Goal: Check status: Check status

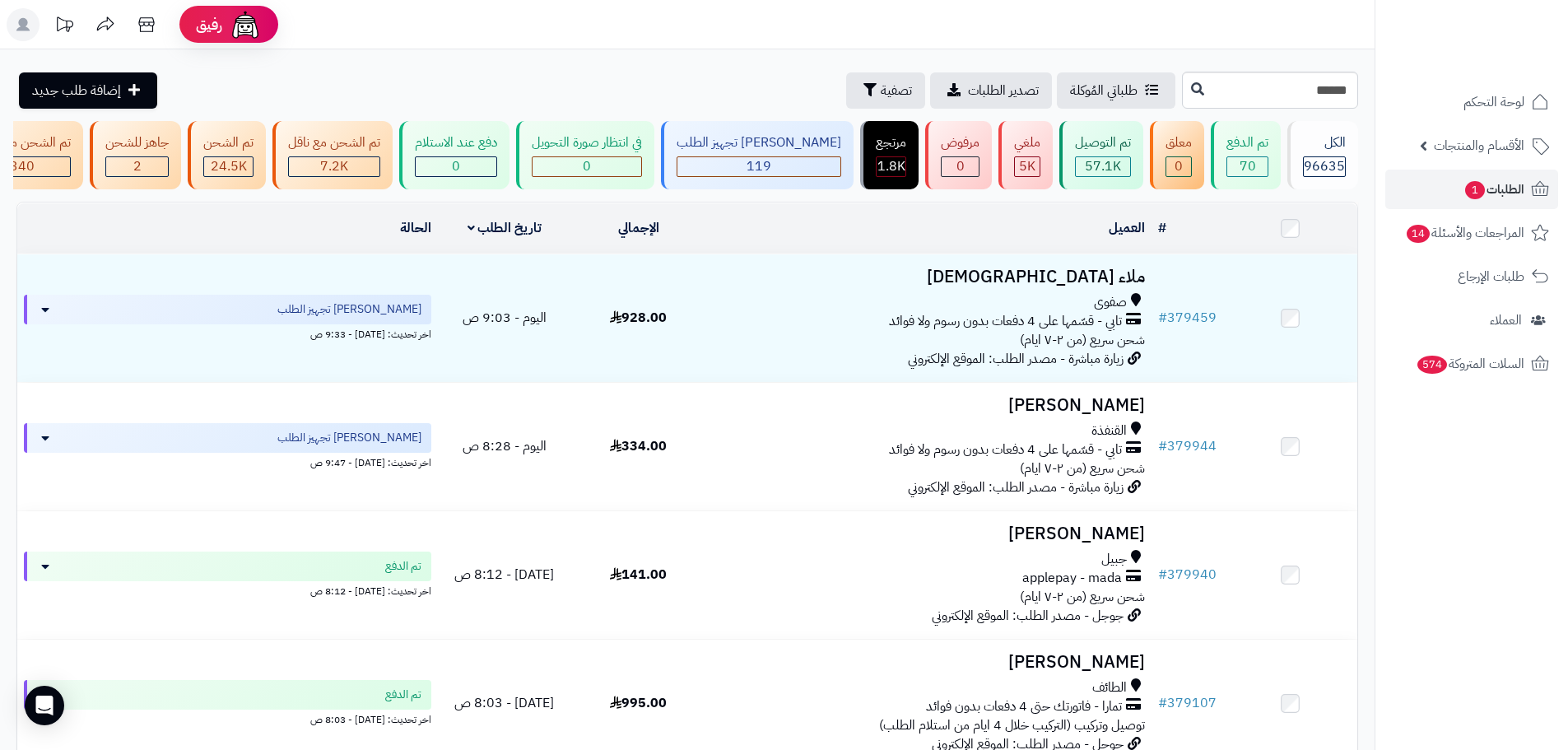
type input "******"
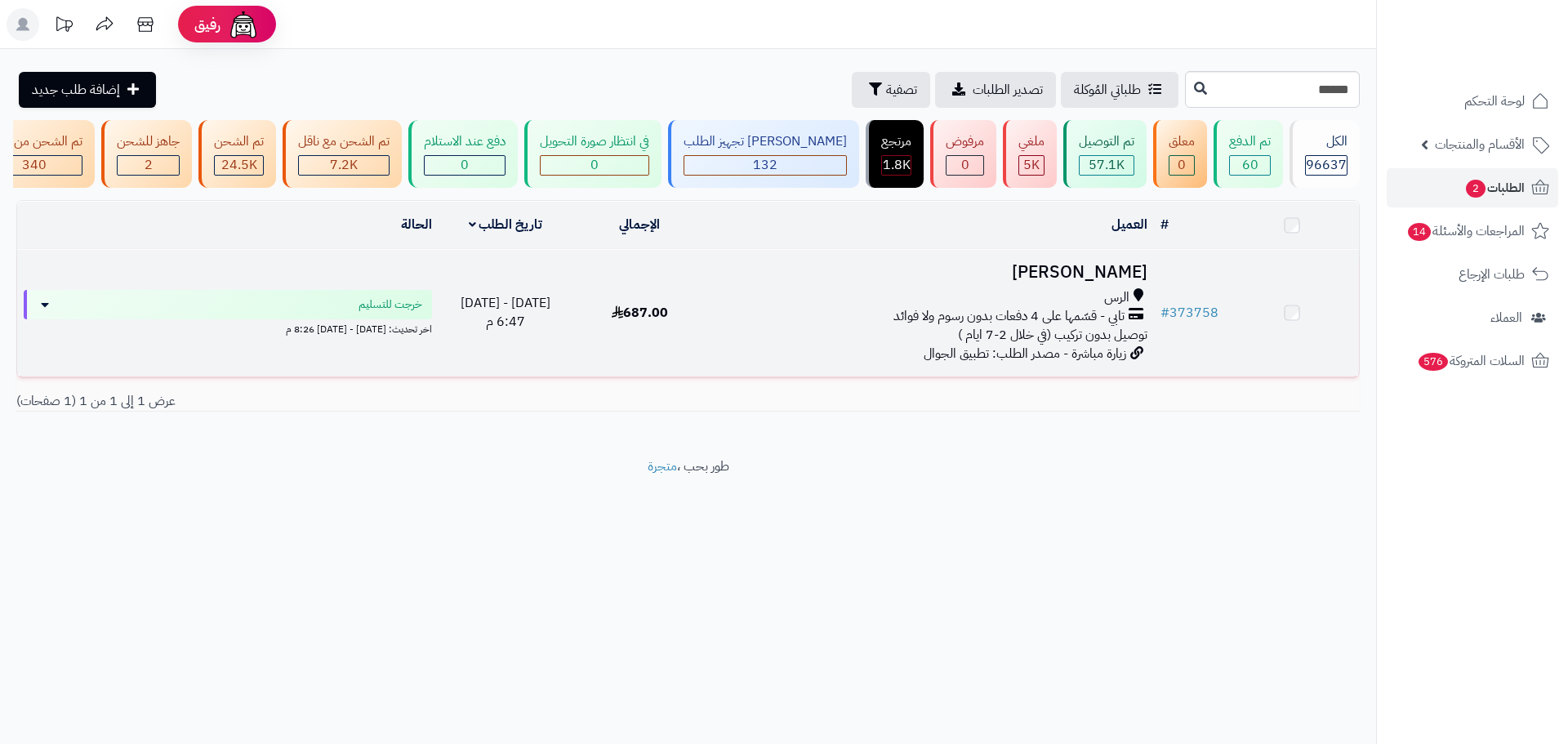
click at [955, 326] on span "تابي - قسّمها على 4 دفعات بدون رسوم ولا فوائد" at bounding box center [1009, 316] width 231 height 19
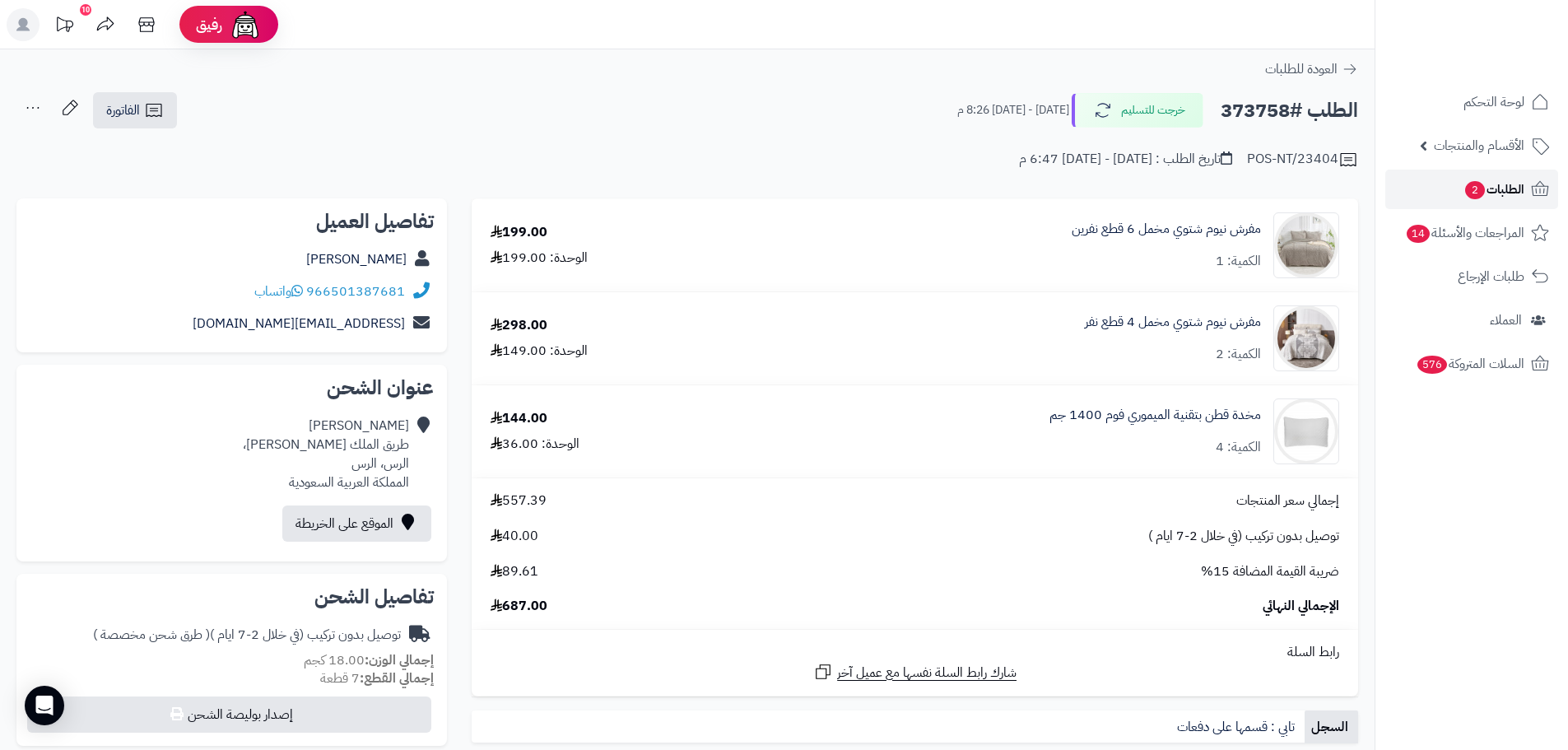
click at [1493, 189] on span "الطلبات 2" at bounding box center [1493, 189] width 61 height 23
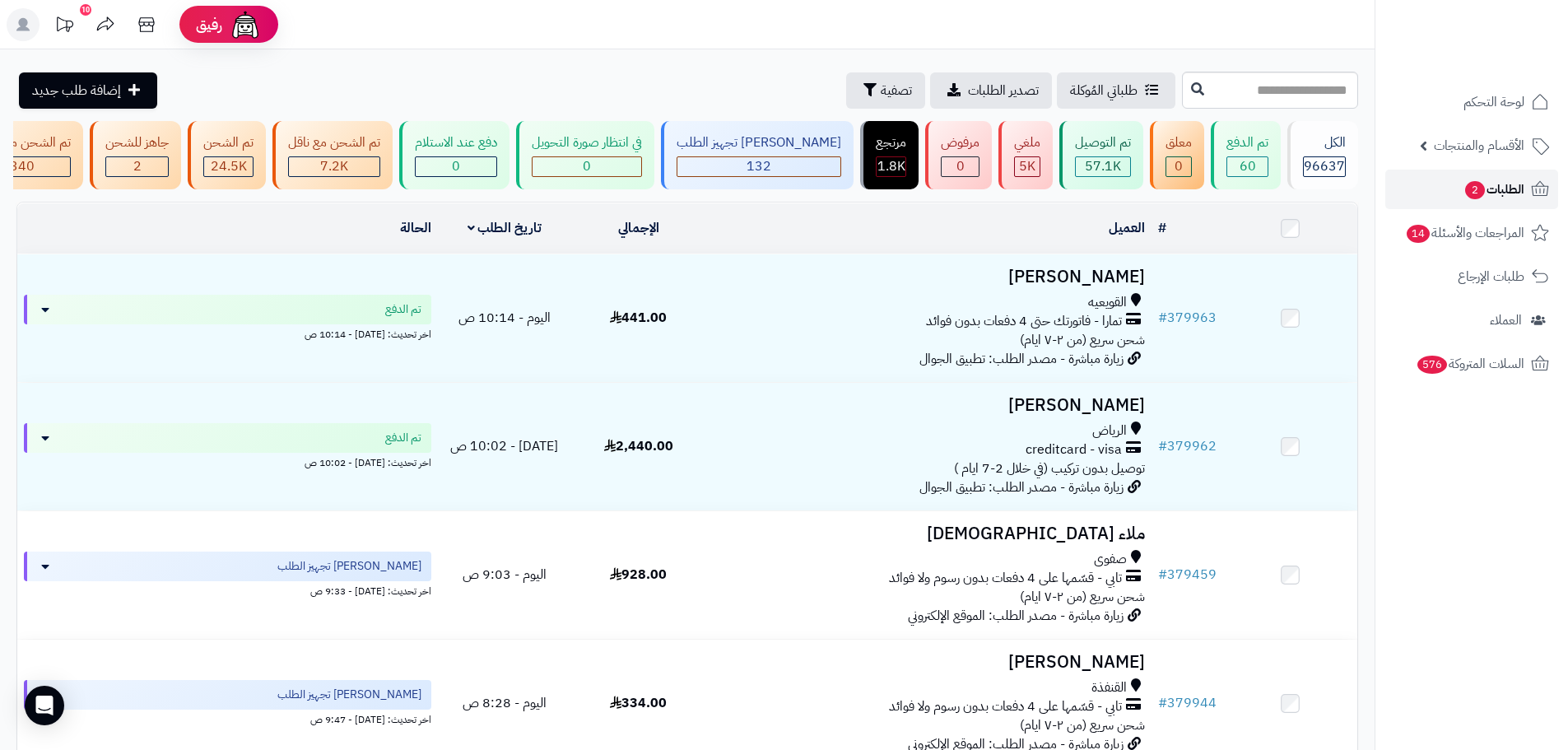
click at [1465, 192] on span "2" at bounding box center [1475, 189] width 20 height 18
